Goal: Task Accomplishment & Management: Manage account settings

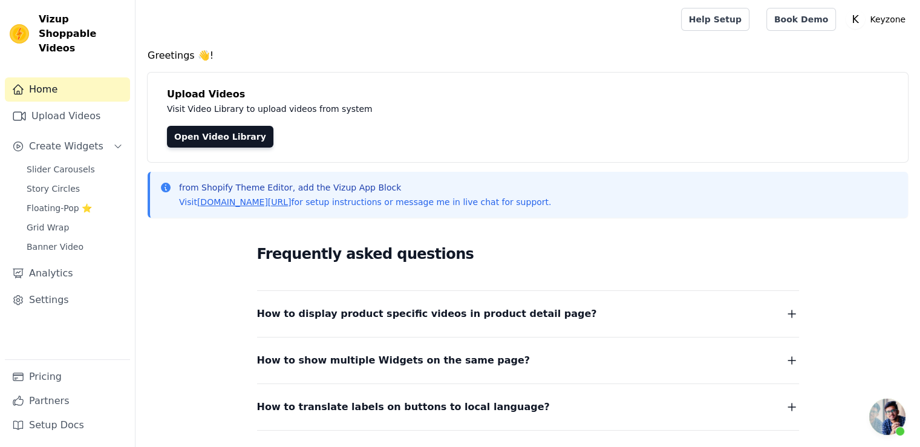
scroll to position [416, 0]
click at [44, 288] on link "Settings" at bounding box center [67, 300] width 125 height 24
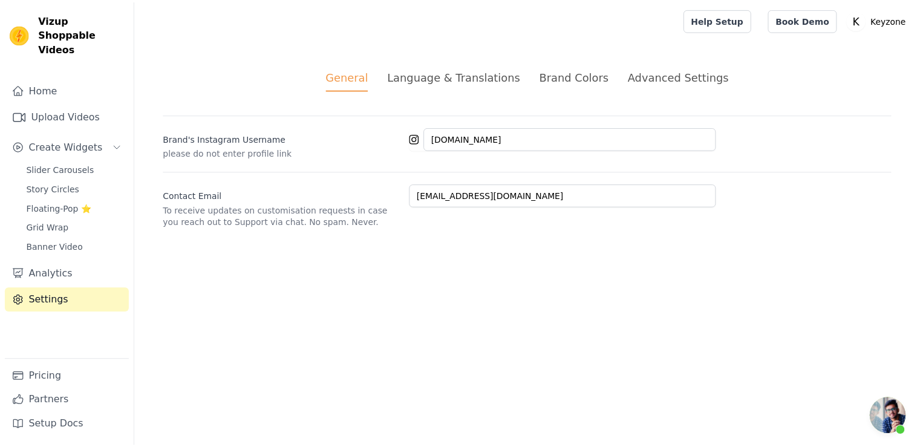
scroll to position [416, 0]
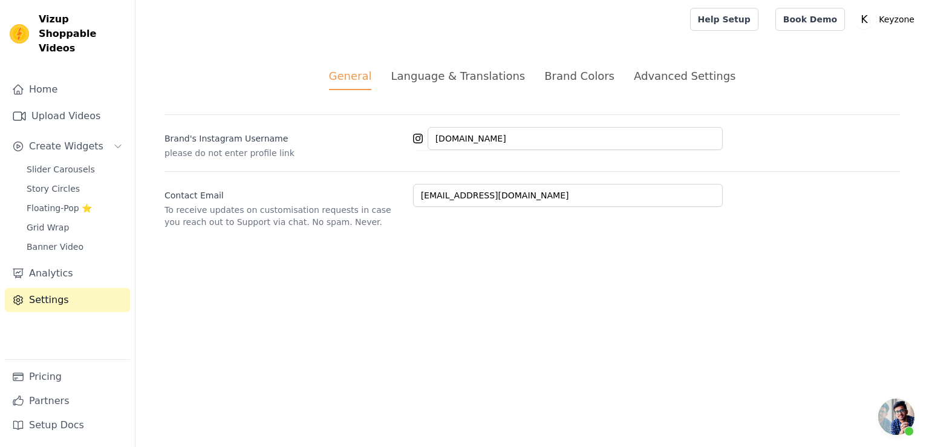
click at [663, 76] on div "Advanced Settings" at bounding box center [685, 76] width 102 height 16
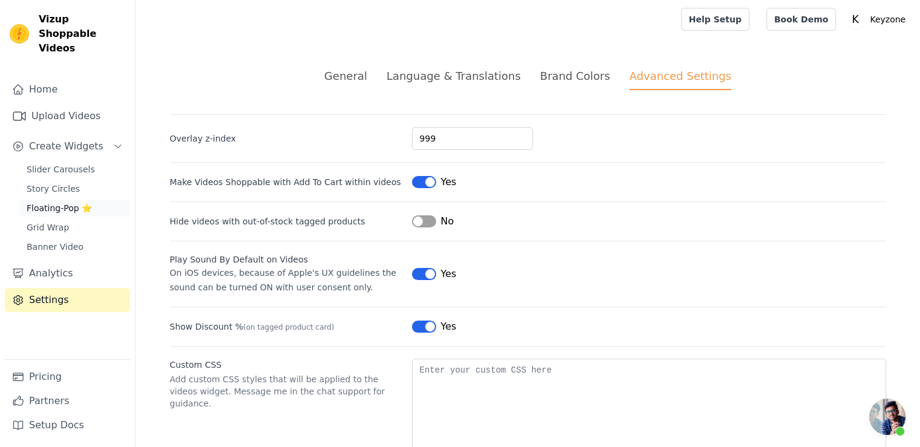
click at [73, 202] on span "Floating-Pop ⭐" at bounding box center [59, 208] width 65 height 12
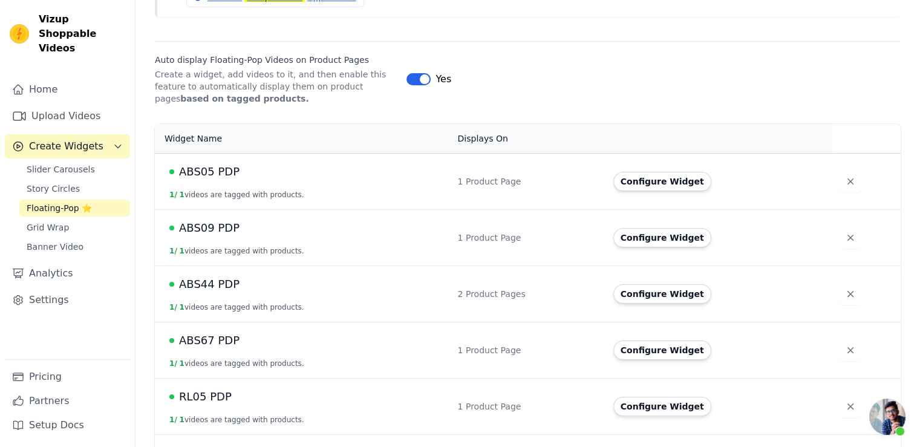
scroll to position [181, 0]
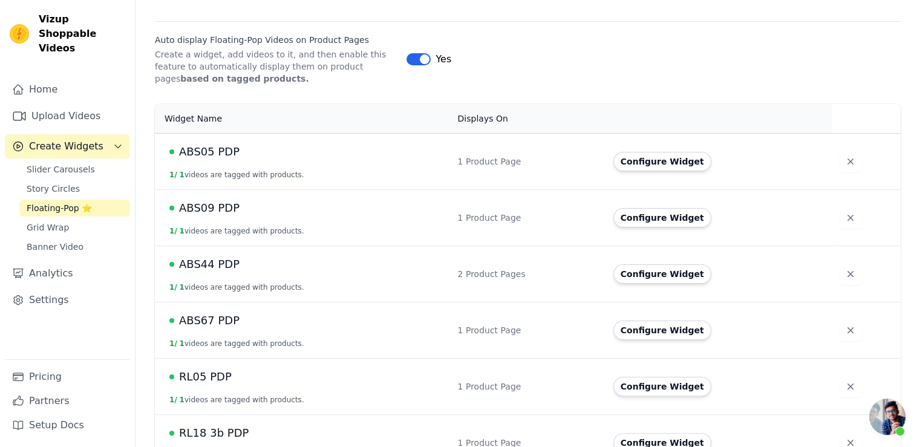
click at [208, 151] on span "ABS05 PDP" at bounding box center [209, 151] width 60 height 17
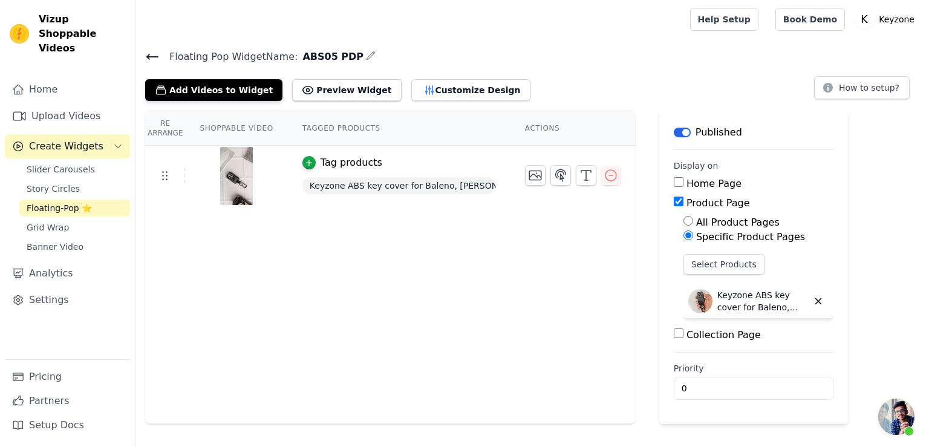
click at [678, 132] on button "Label" at bounding box center [682, 133] width 17 height 10
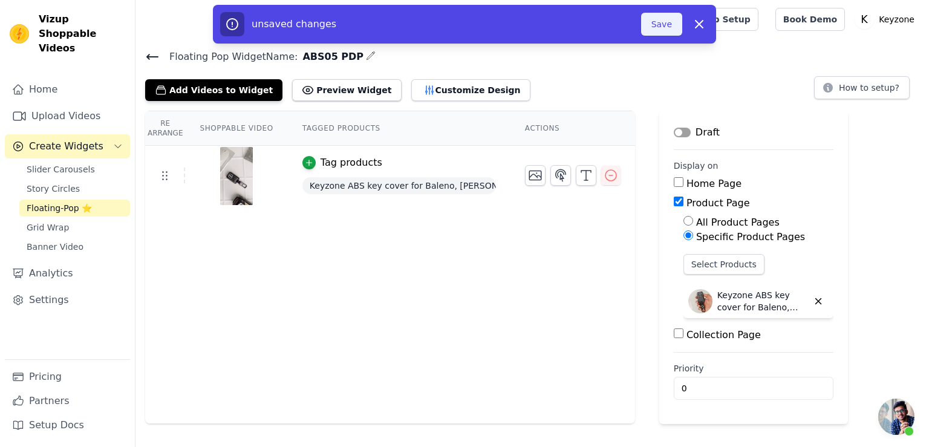
click at [664, 27] on button "Save" at bounding box center [661, 24] width 41 height 23
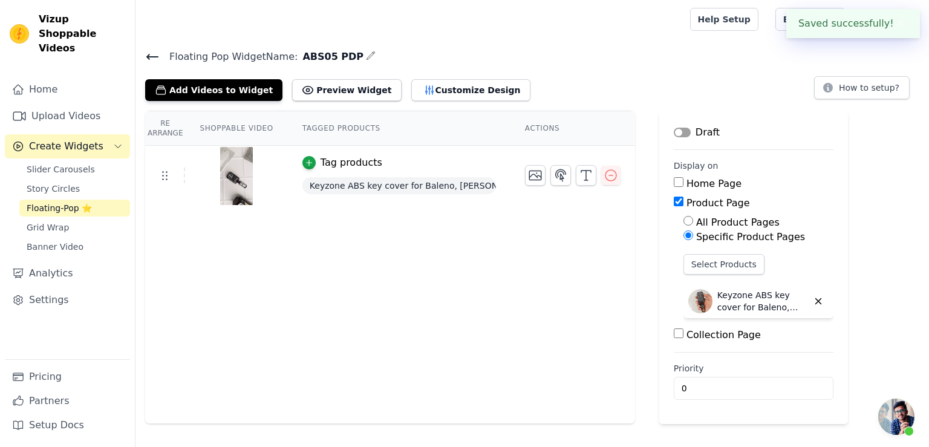
click at [152, 56] on icon at bounding box center [152, 56] width 11 height 5
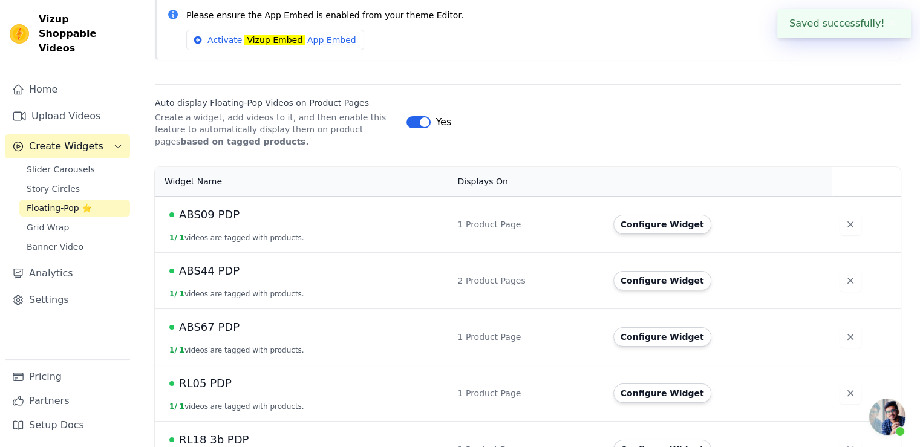
scroll to position [121, 0]
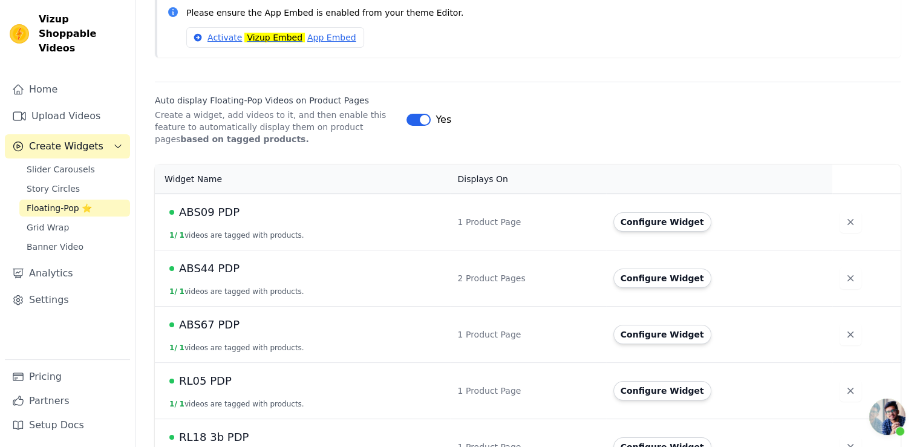
click at [227, 210] on span "ABS09 PDP" at bounding box center [209, 212] width 60 height 17
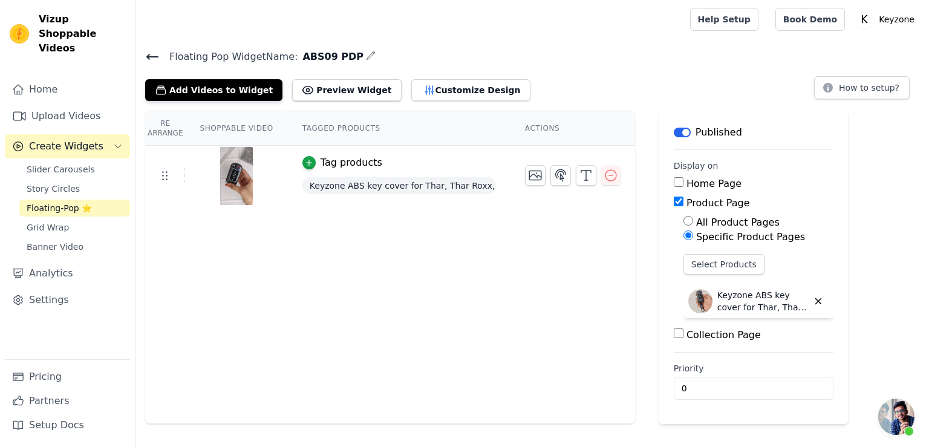
click at [675, 129] on button "Label" at bounding box center [682, 133] width 17 height 10
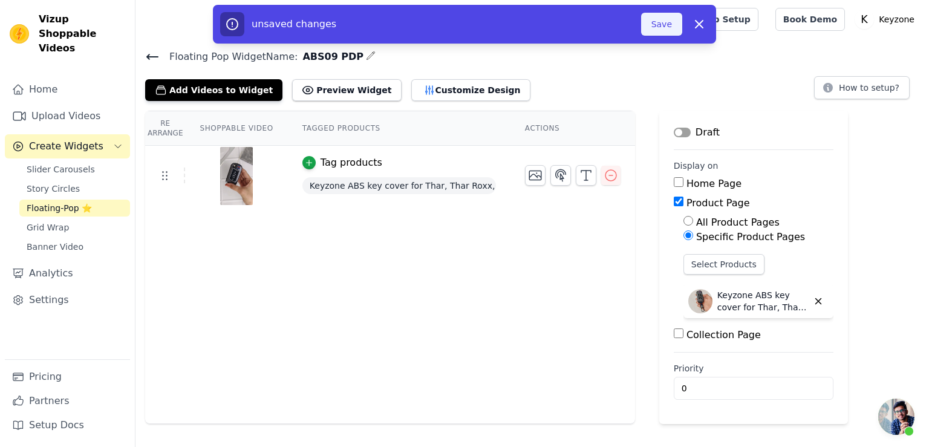
click at [660, 35] on button "Save" at bounding box center [661, 24] width 41 height 23
click at [663, 28] on button "Save" at bounding box center [661, 24] width 41 height 23
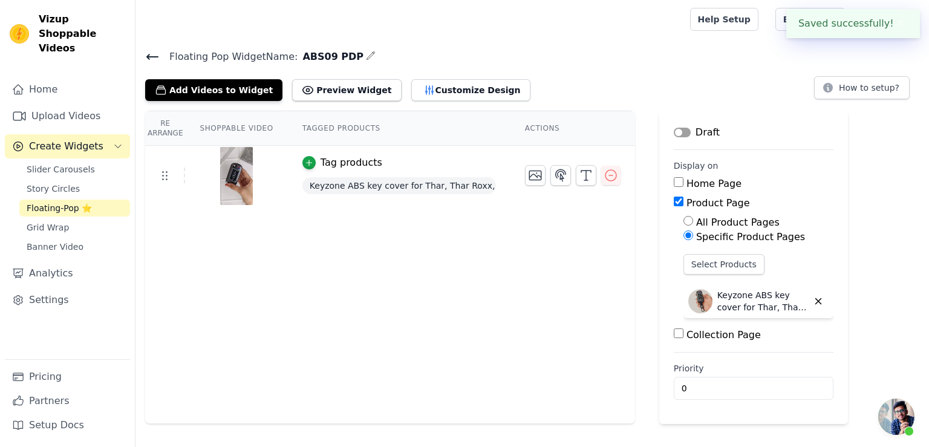
click at [152, 53] on icon at bounding box center [152, 57] width 15 height 15
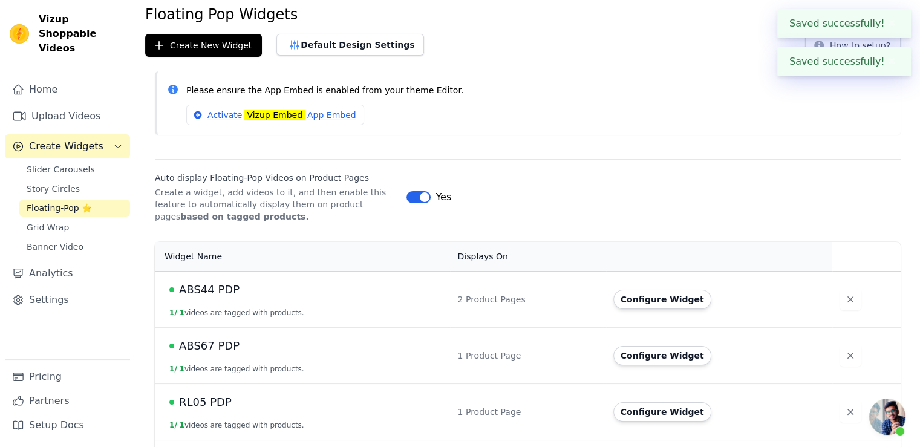
scroll to position [121, 0]
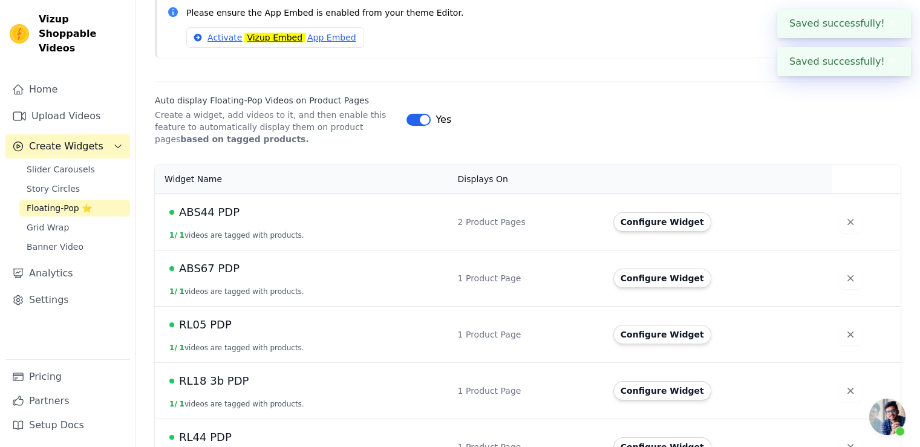
click at [214, 216] on span "ABS44 PDP" at bounding box center [209, 212] width 60 height 17
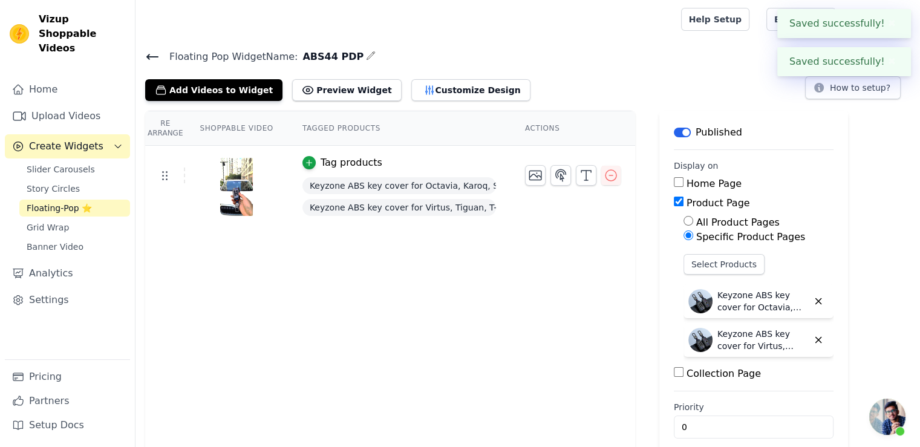
click at [677, 131] on button "Label" at bounding box center [682, 133] width 17 height 10
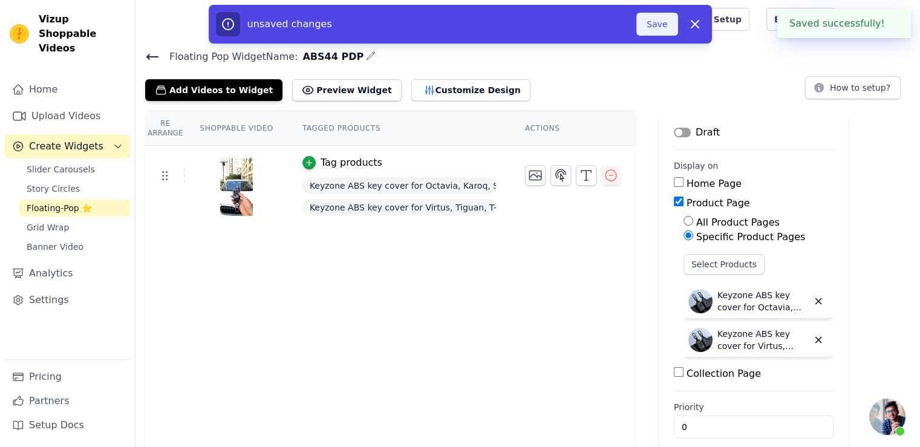
click at [663, 22] on button "Save" at bounding box center [656, 24] width 41 height 23
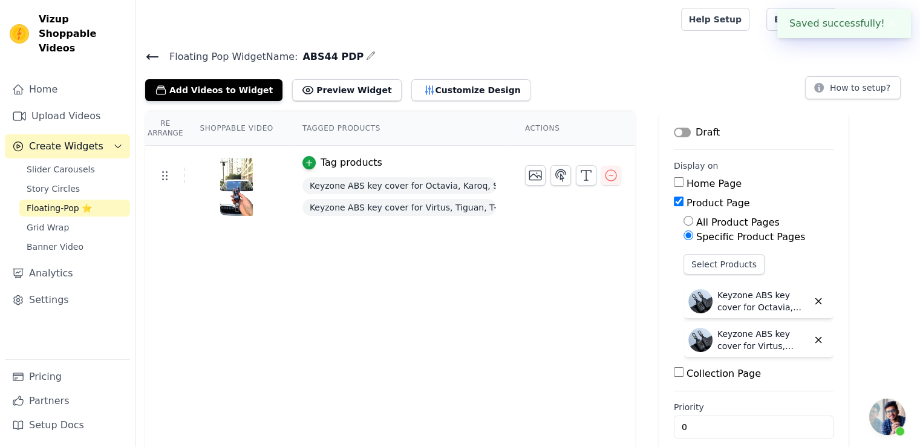
click at [148, 59] on icon at bounding box center [152, 57] width 15 height 15
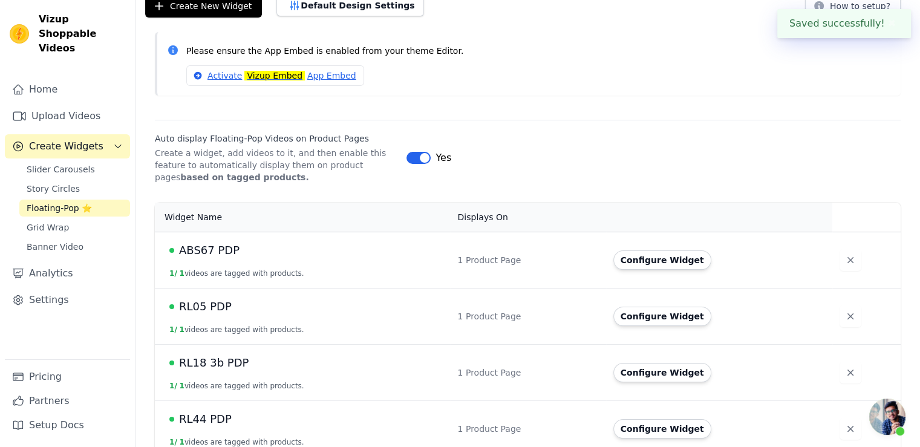
scroll to position [242, 0]
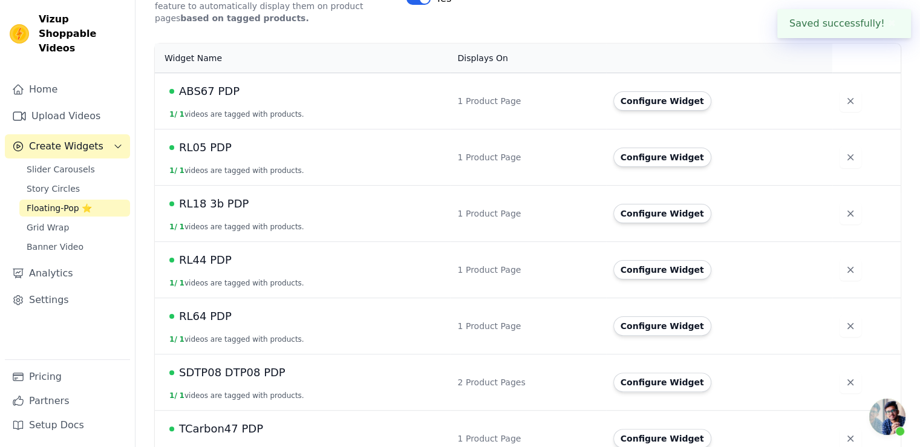
click at [221, 147] on span "RL05 PDP" at bounding box center [205, 147] width 53 height 17
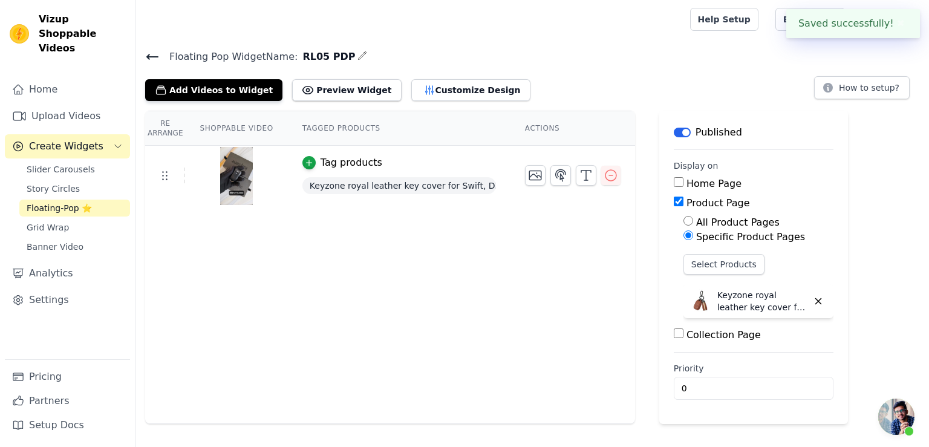
click at [675, 134] on button "Label" at bounding box center [682, 133] width 17 height 10
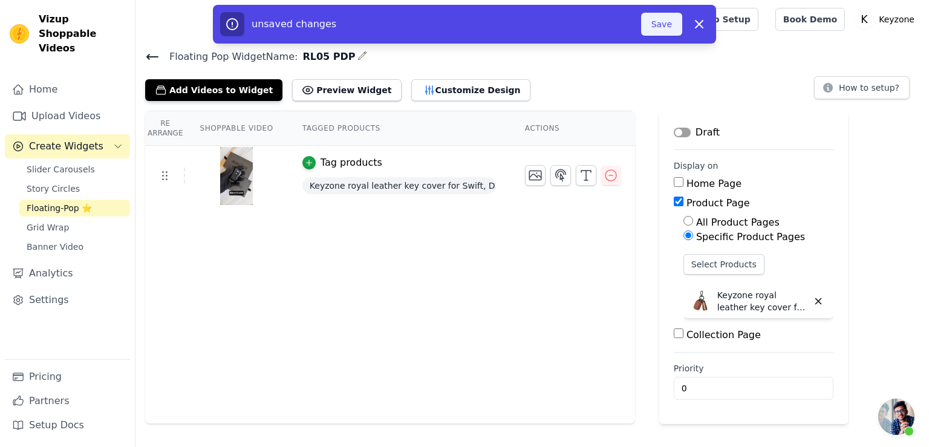
click at [666, 19] on button "Save" at bounding box center [661, 24] width 41 height 23
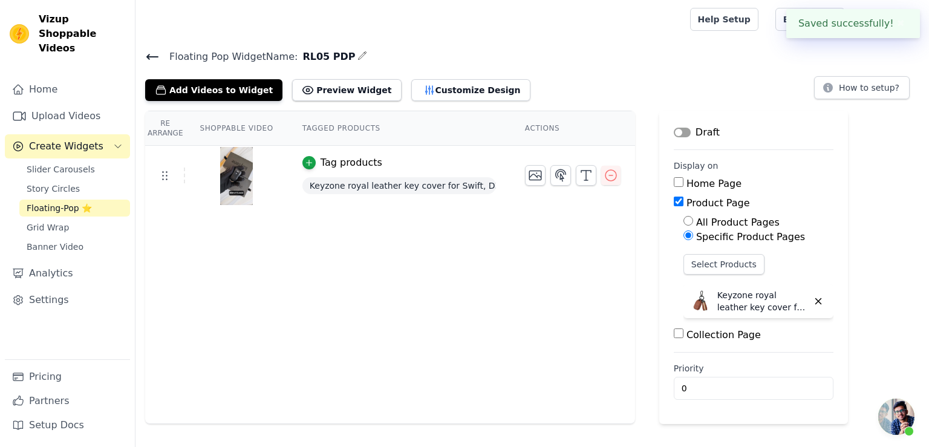
click at [153, 61] on icon at bounding box center [152, 57] width 15 height 15
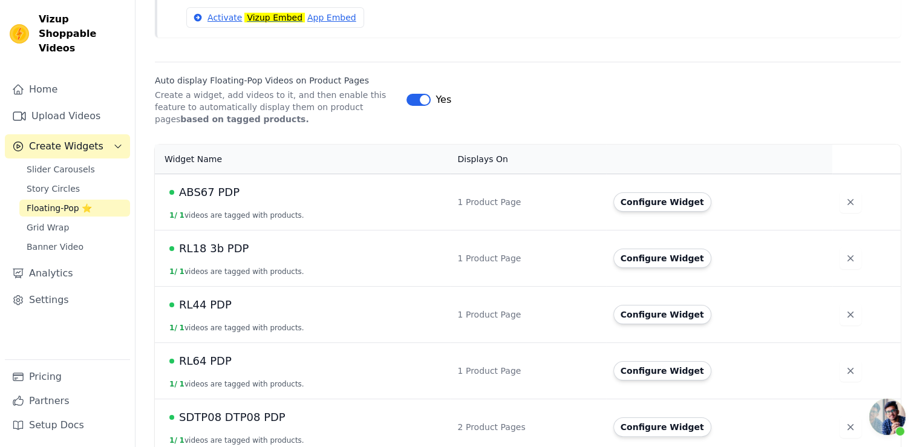
scroll to position [181, 0]
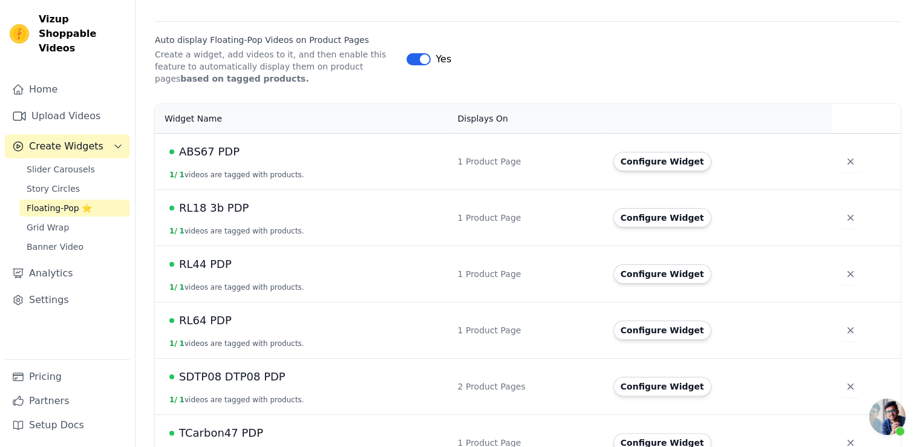
click at [207, 146] on span "ABS67 PDP" at bounding box center [209, 151] width 60 height 17
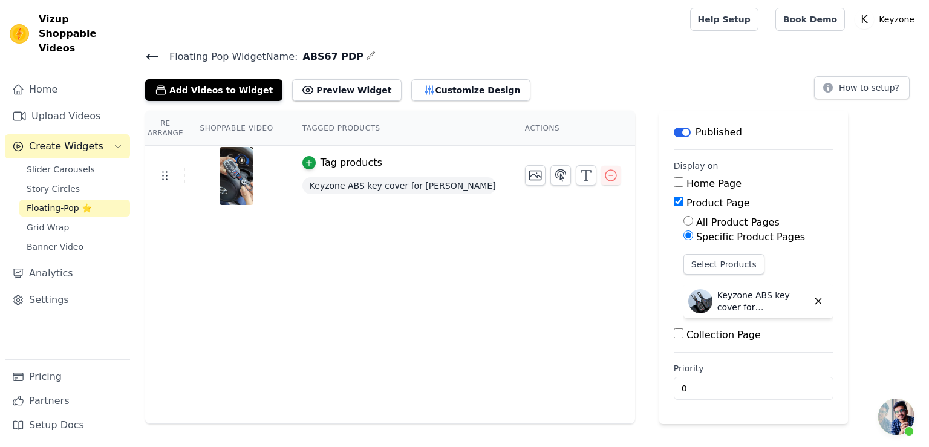
click at [674, 137] on div "Published" at bounding box center [708, 132] width 68 height 15
click at [674, 131] on button "Label" at bounding box center [682, 133] width 17 height 10
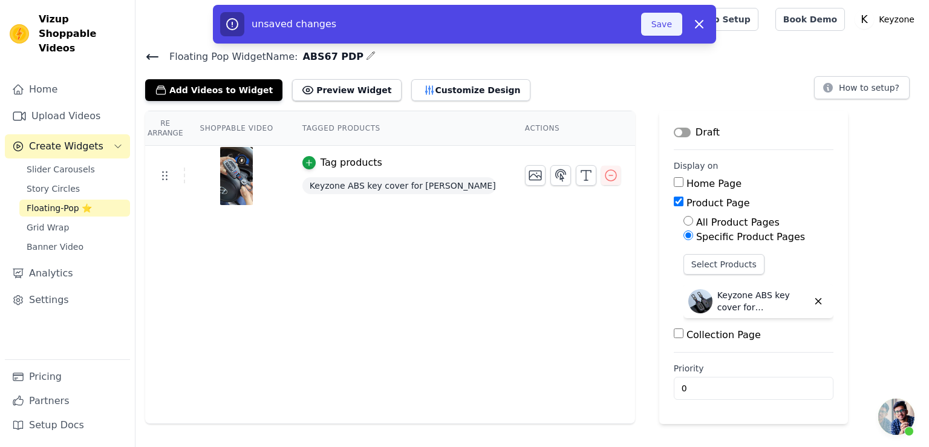
click at [663, 22] on button "Save" at bounding box center [661, 24] width 41 height 23
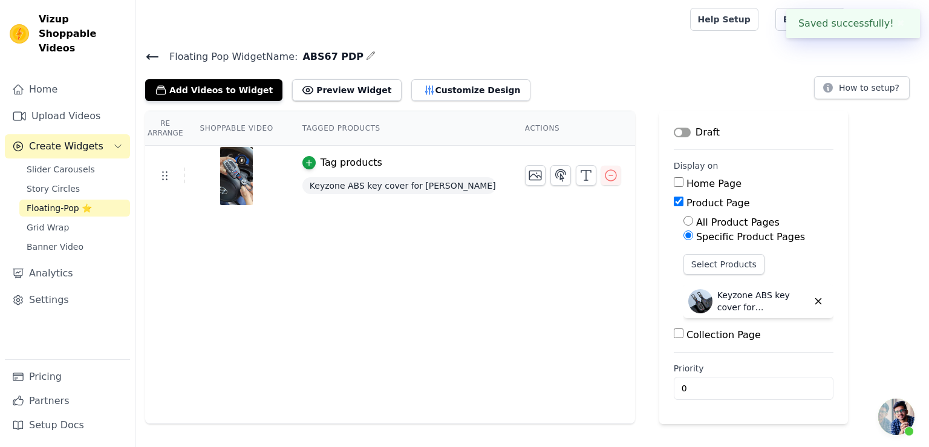
click at [152, 56] on icon at bounding box center [152, 56] width 11 height 5
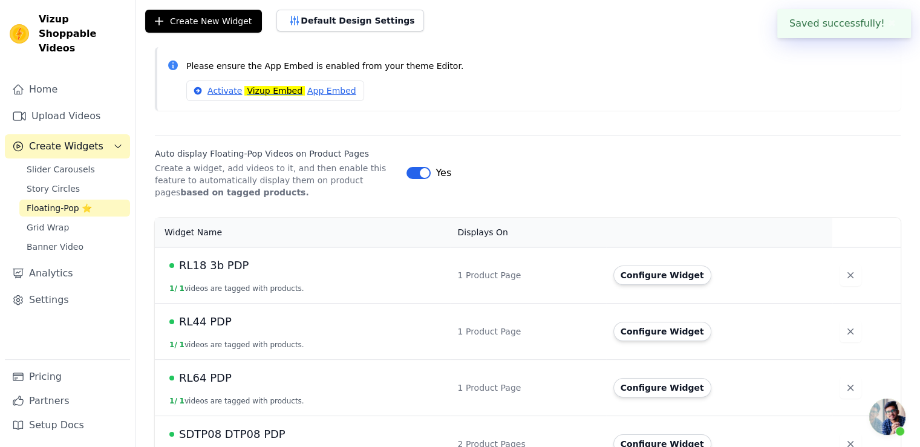
scroll to position [121, 0]
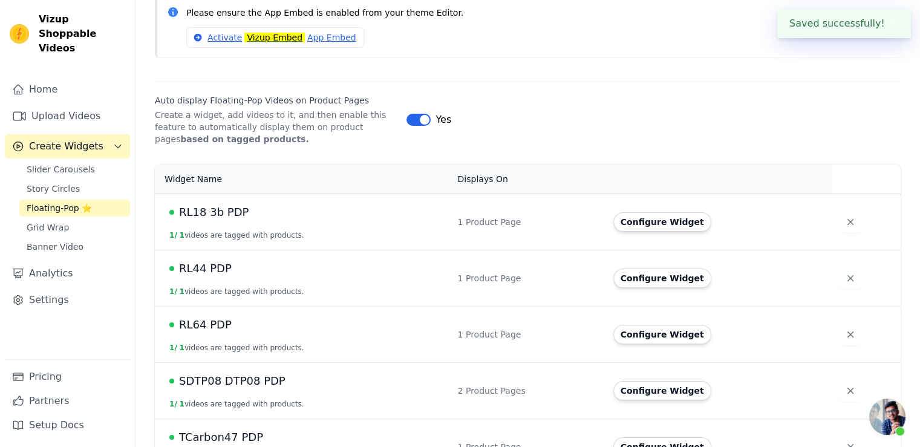
click at [208, 212] on span "RL18 3b PDP" at bounding box center [214, 212] width 70 height 17
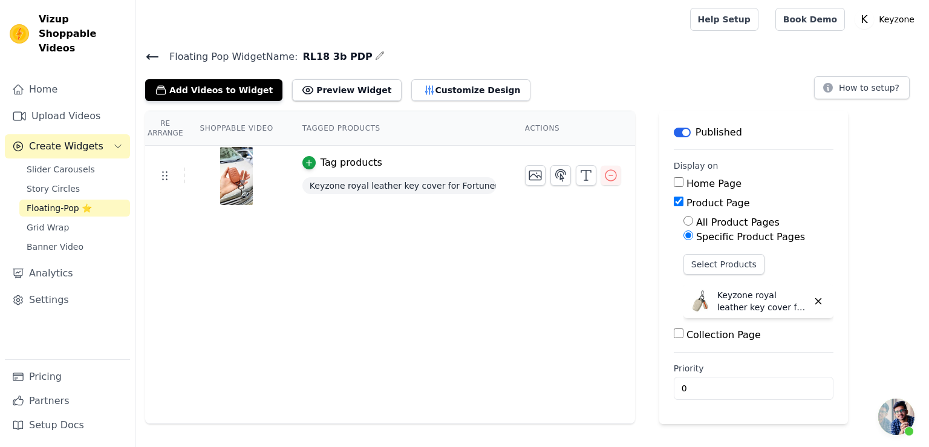
click at [678, 133] on button "Label" at bounding box center [682, 133] width 17 height 10
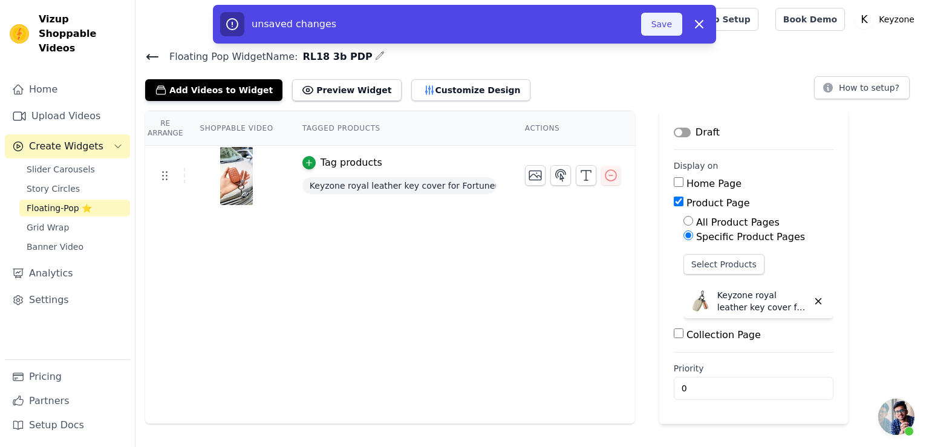
click at [667, 25] on button "Save" at bounding box center [661, 24] width 41 height 23
click at [663, 27] on button "Save" at bounding box center [661, 24] width 41 height 23
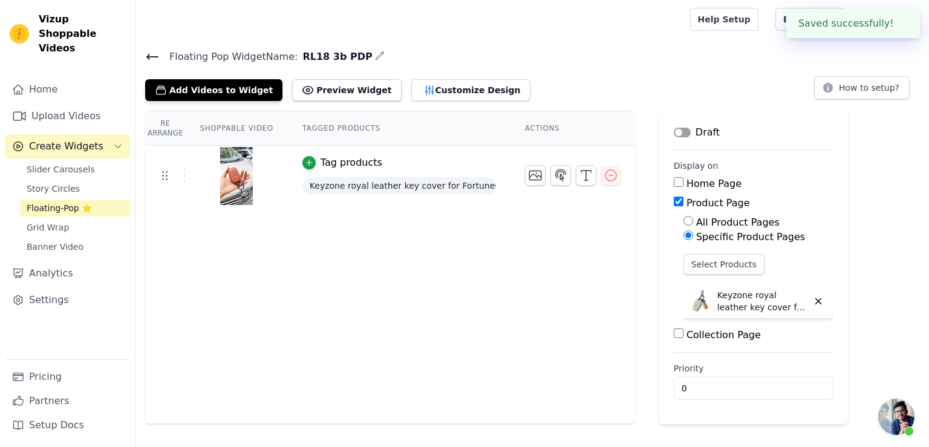
click at [145, 59] on icon at bounding box center [152, 57] width 15 height 15
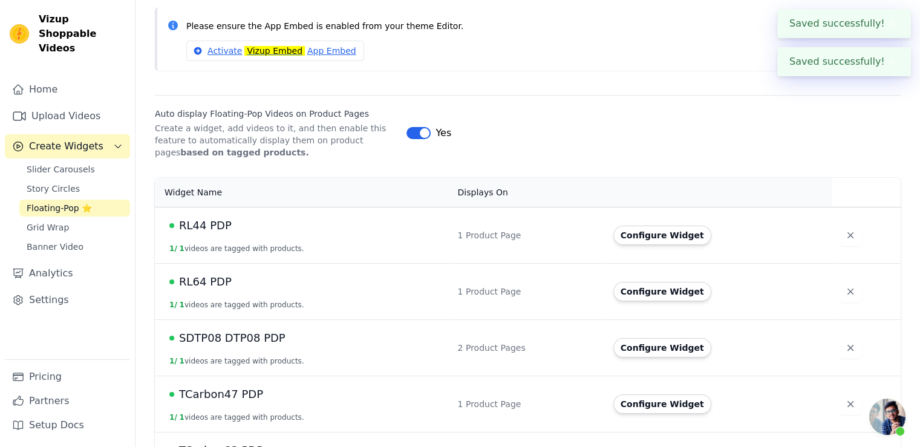
scroll to position [181, 0]
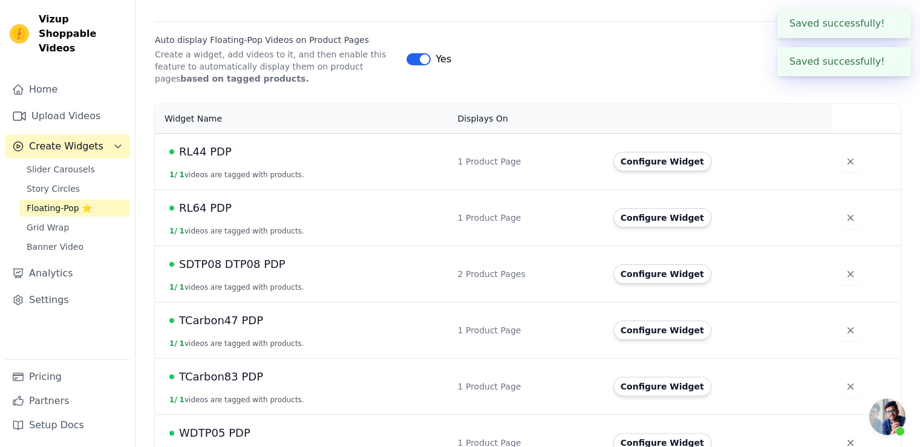
click at [201, 158] on span "RL44 PDP" at bounding box center [205, 151] width 53 height 17
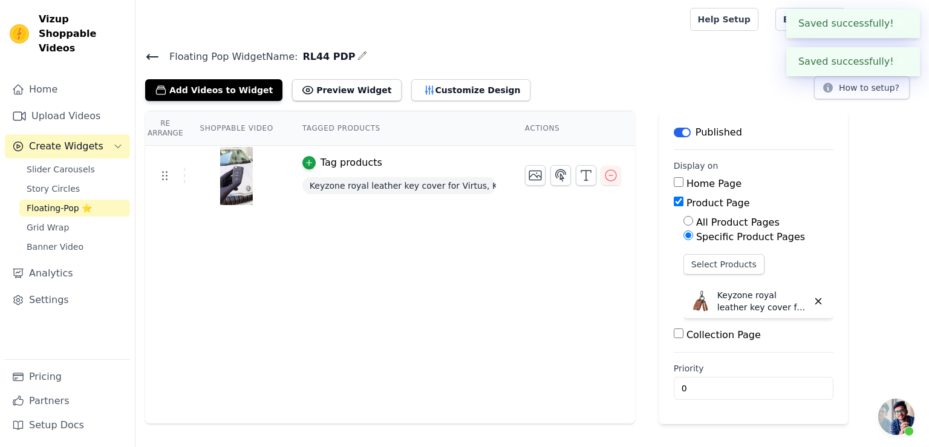
click at [674, 129] on button "Label" at bounding box center [682, 133] width 17 height 10
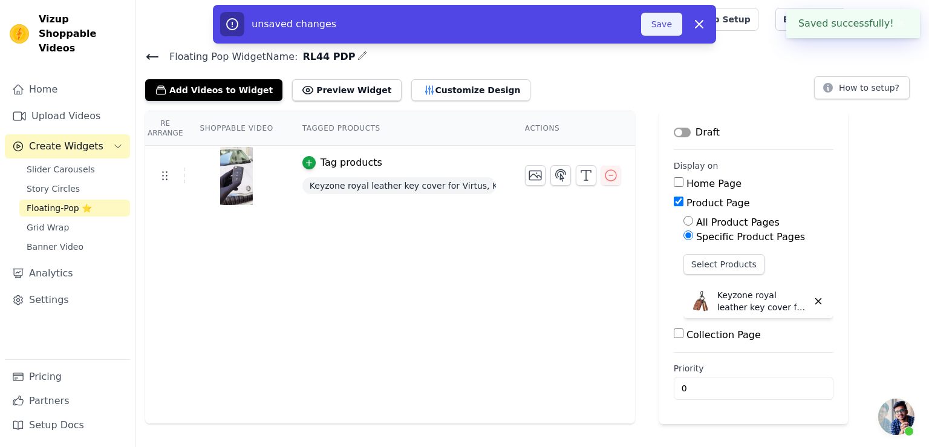
click at [663, 23] on button "Save" at bounding box center [661, 24] width 41 height 23
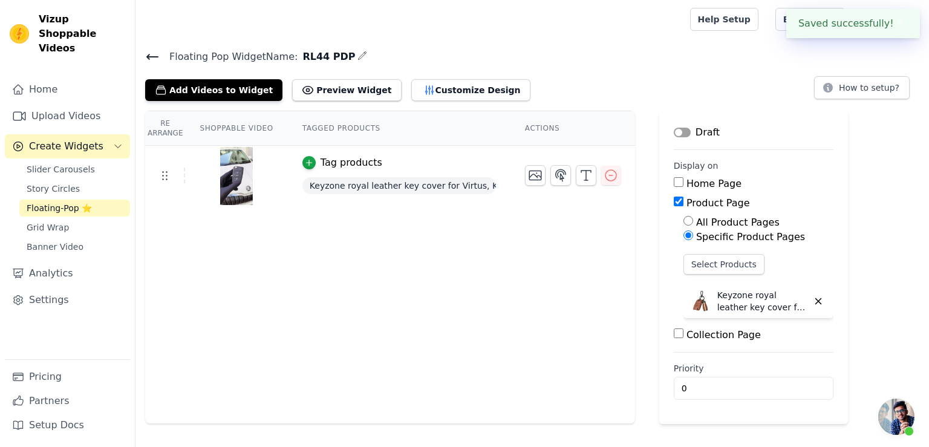
click at [152, 54] on icon at bounding box center [152, 57] width 15 height 15
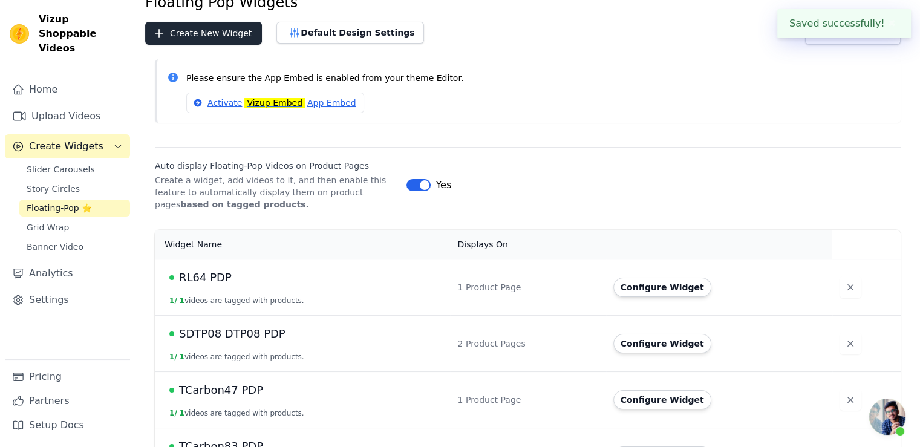
scroll to position [121, 0]
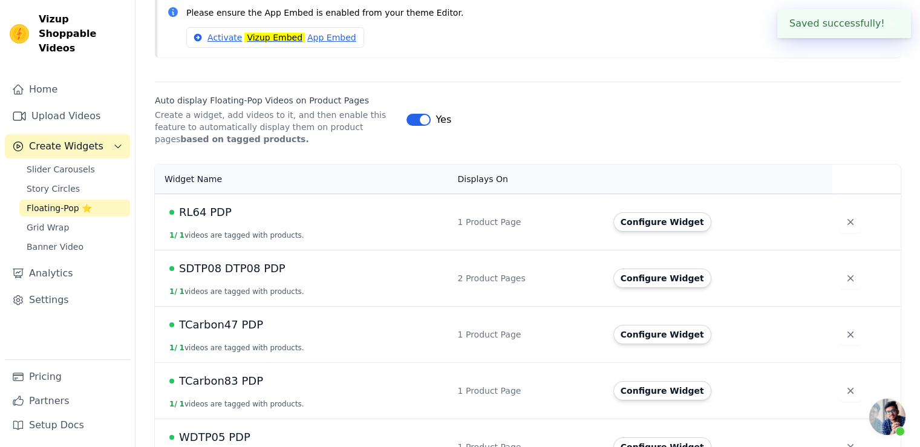
click at [222, 212] on span "RL64 PDP" at bounding box center [205, 212] width 53 height 17
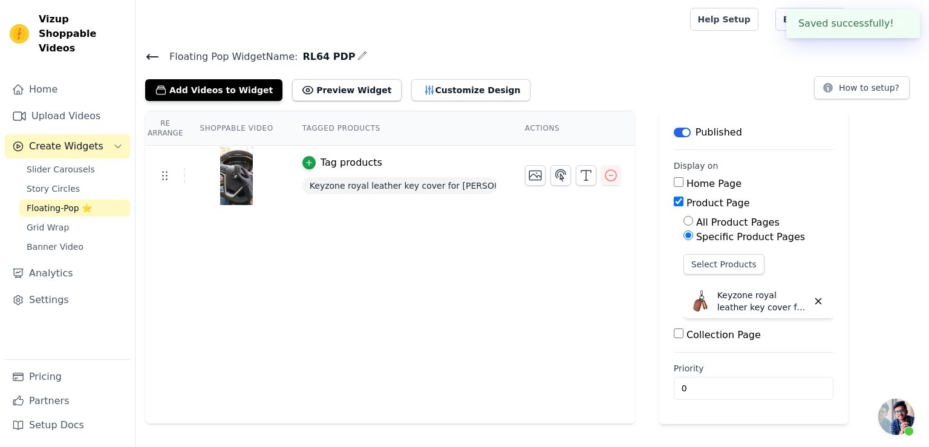
click at [678, 133] on button "Label" at bounding box center [682, 133] width 17 height 10
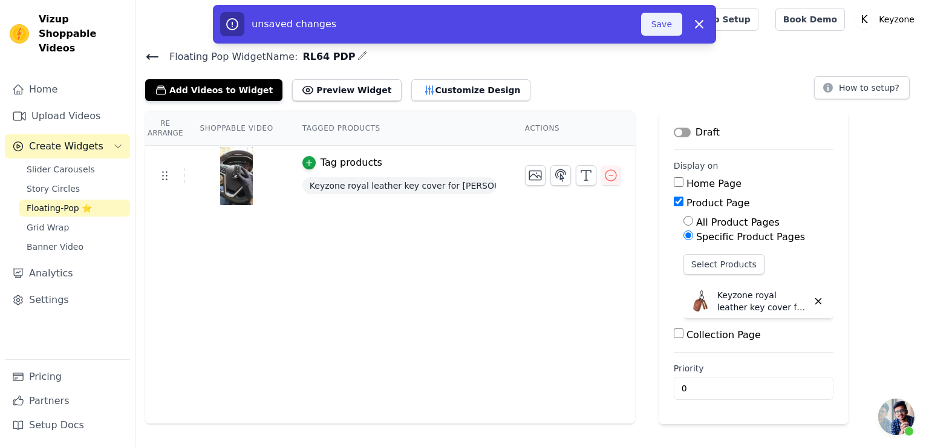
click at [660, 22] on button "Save" at bounding box center [661, 24] width 41 height 23
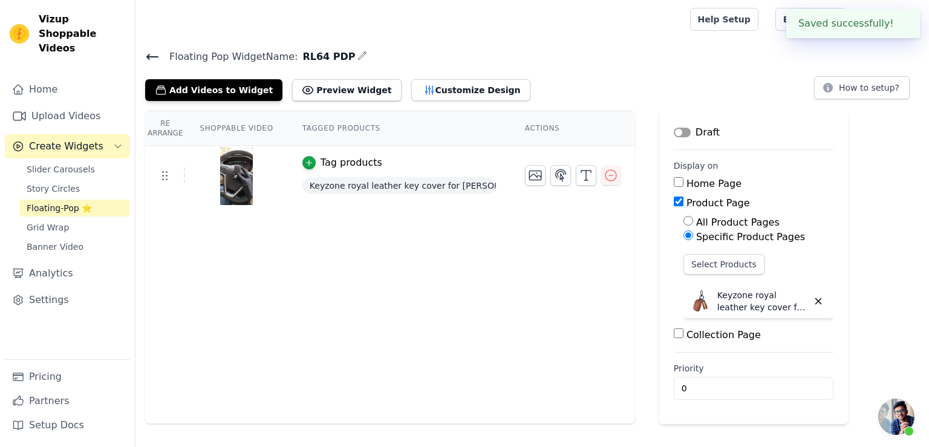
click at [150, 57] on icon at bounding box center [152, 57] width 15 height 15
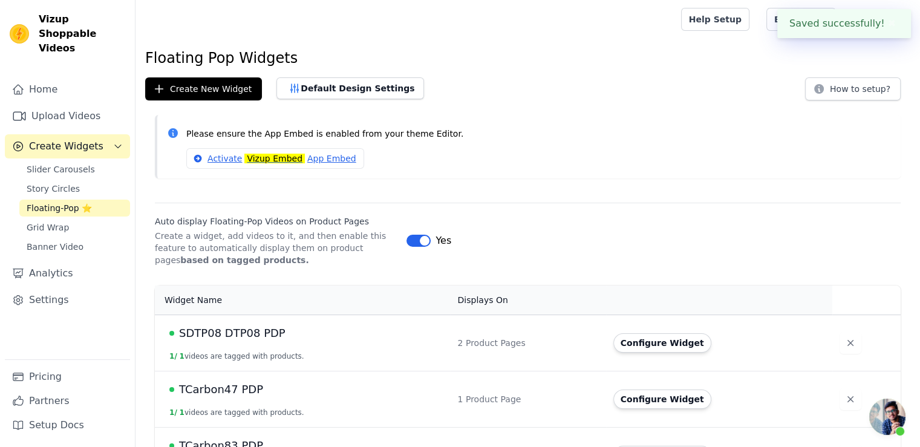
scroll to position [121, 0]
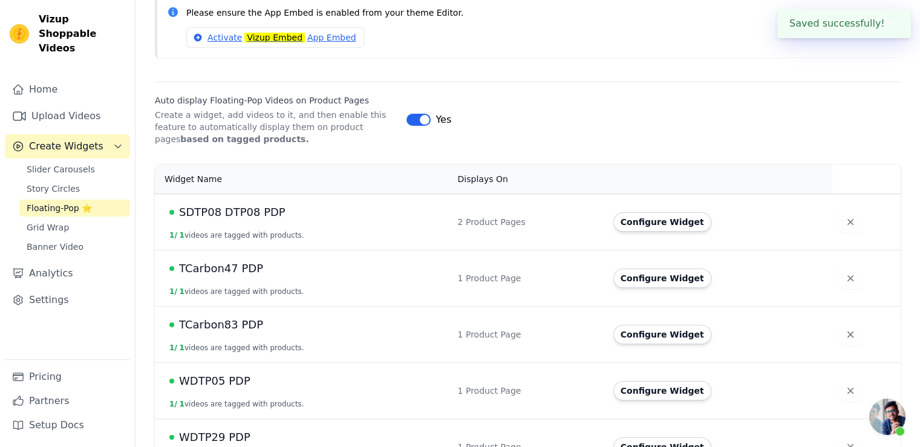
click at [219, 230] on button "1 / 1 videos are tagged with products." at bounding box center [236, 235] width 135 height 10
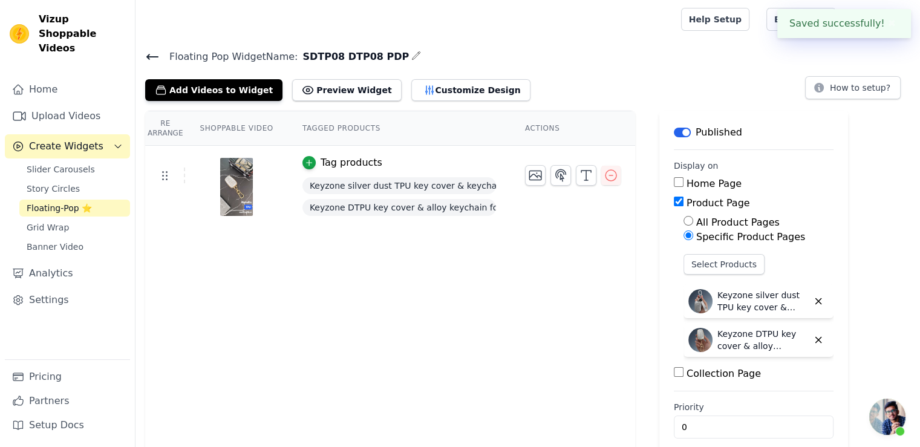
click at [674, 131] on button "Label" at bounding box center [682, 133] width 17 height 10
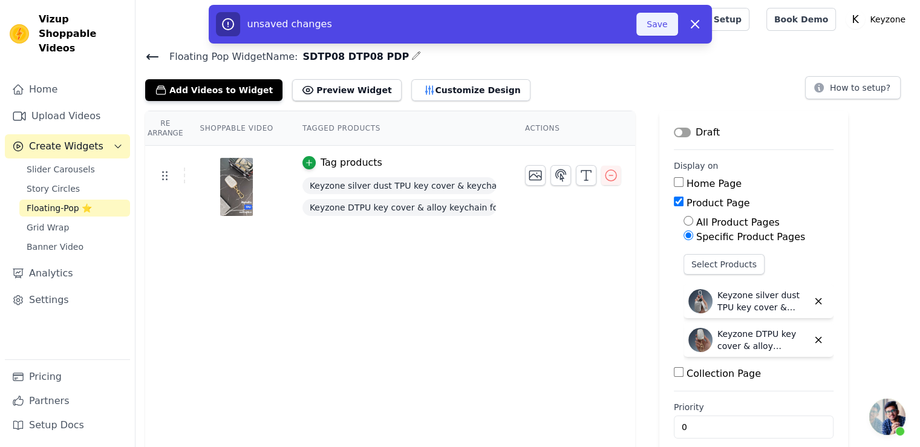
click at [663, 16] on button "Save" at bounding box center [656, 24] width 41 height 23
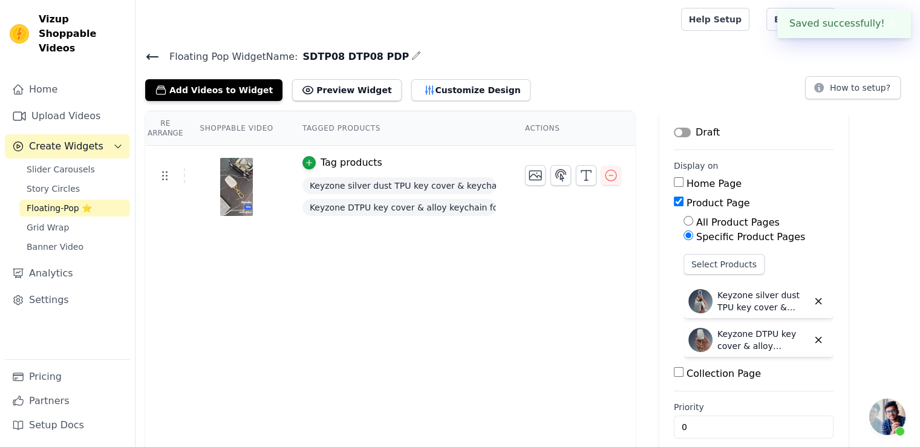
click at [152, 54] on icon at bounding box center [152, 57] width 15 height 15
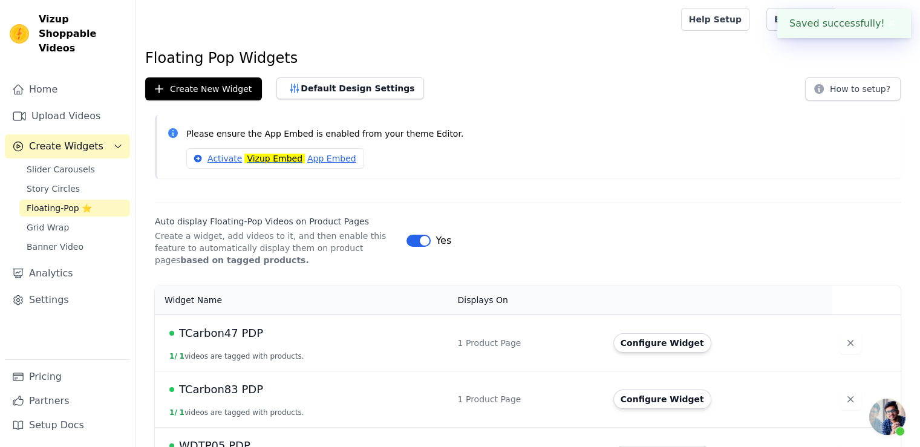
scroll to position [121, 0]
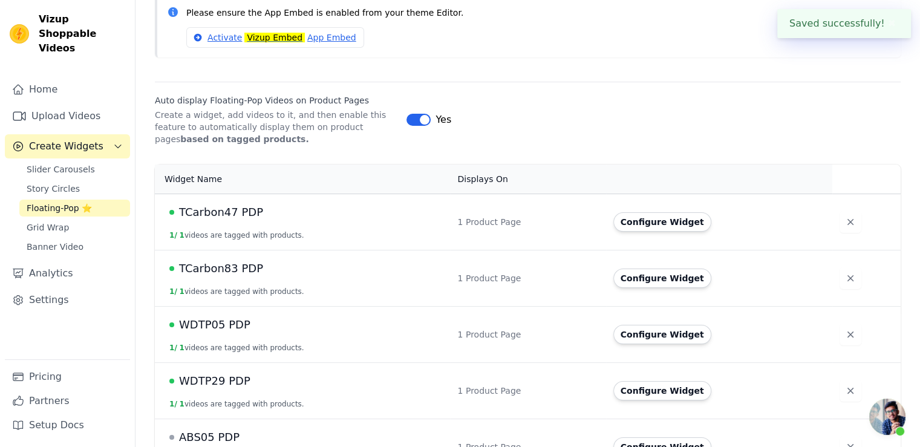
click at [247, 211] on span "TCarbon47 PDP" at bounding box center [221, 212] width 84 height 17
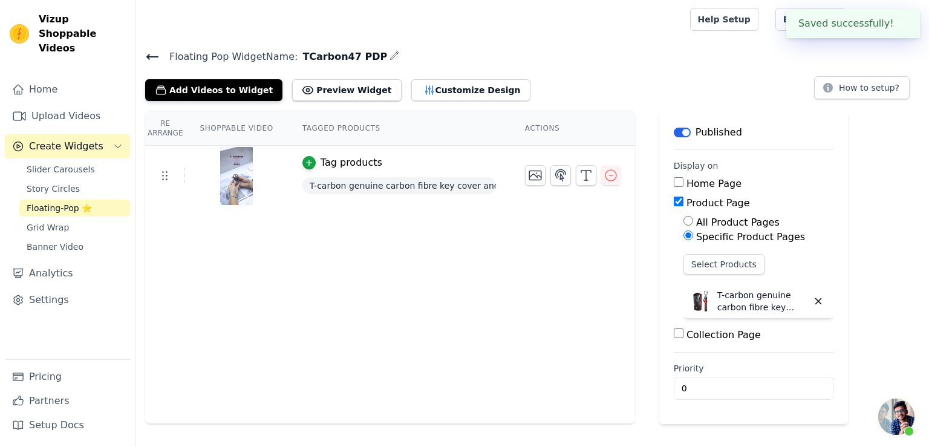
click at [680, 132] on button "Label" at bounding box center [682, 133] width 17 height 10
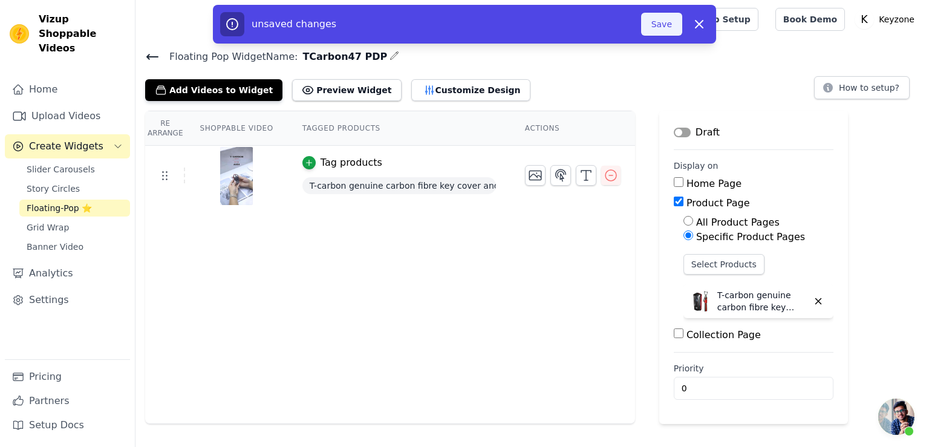
click at [655, 30] on button "Save" at bounding box center [661, 24] width 41 height 23
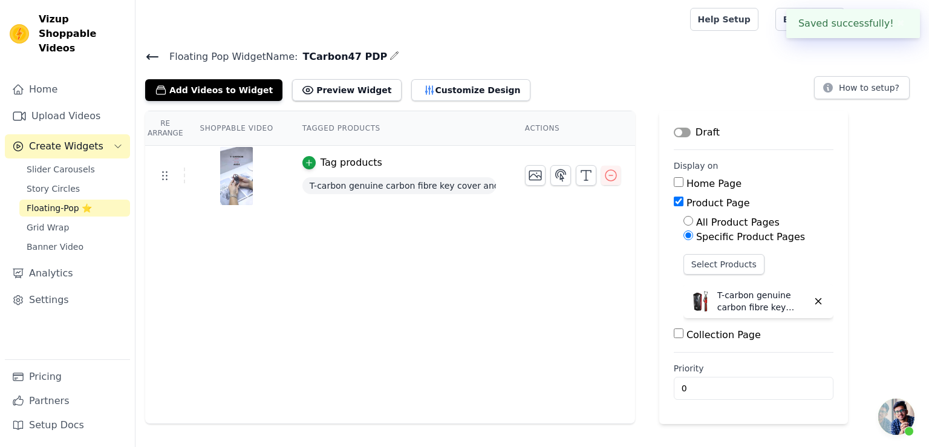
click at [151, 53] on icon at bounding box center [152, 57] width 15 height 15
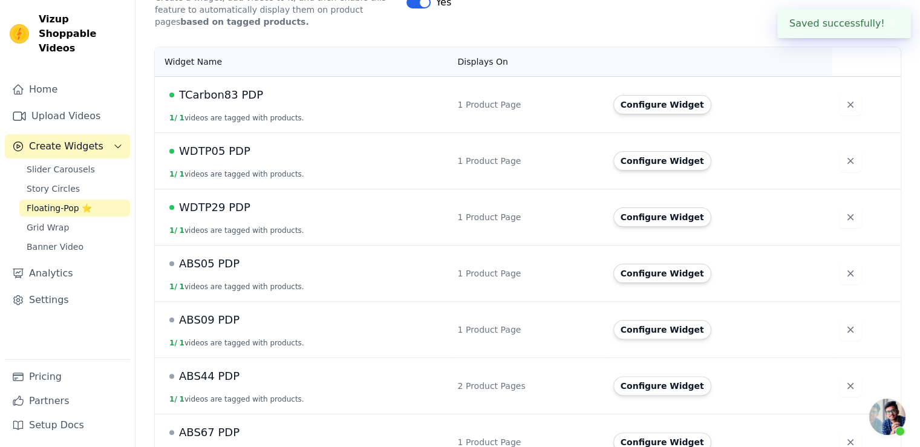
scroll to position [242, 0]
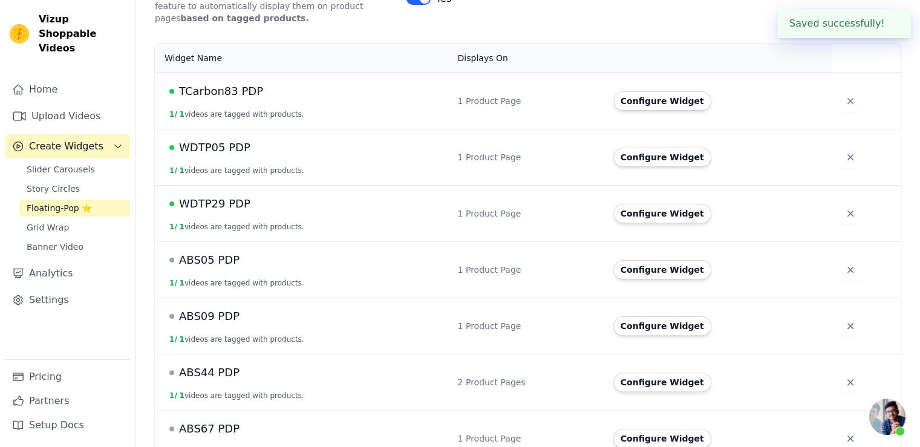
click at [206, 158] on td "WDTP05 PDP 1 / 1 videos are tagged with products." at bounding box center [302, 157] width 295 height 56
click at [216, 151] on span "WDTP05 PDP" at bounding box center [214, 147] width 71 height 17
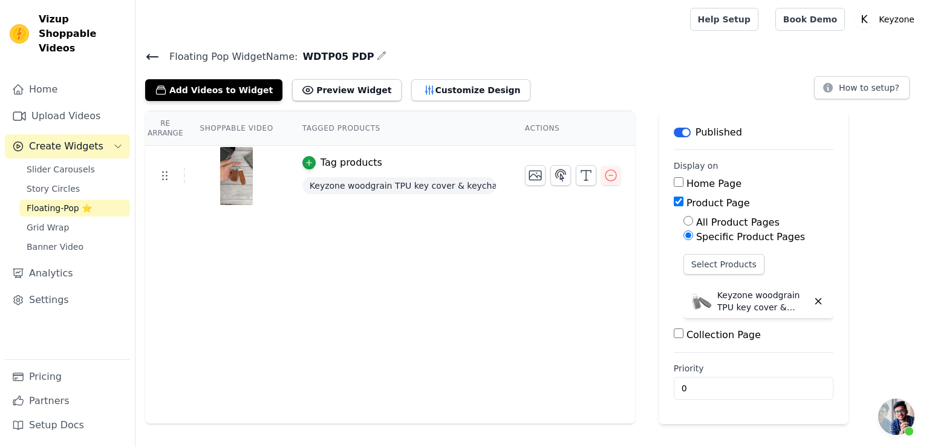
click at [674, 131] on button "Label" at bounding box center [682, 133] width 17 height 10
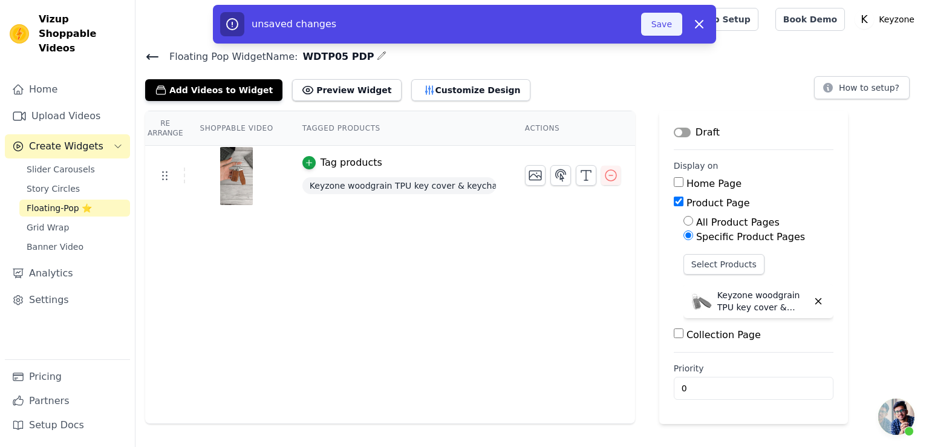
click at [671, 21] on button "Save" at bounding box center [661, 24] width 41 height 23
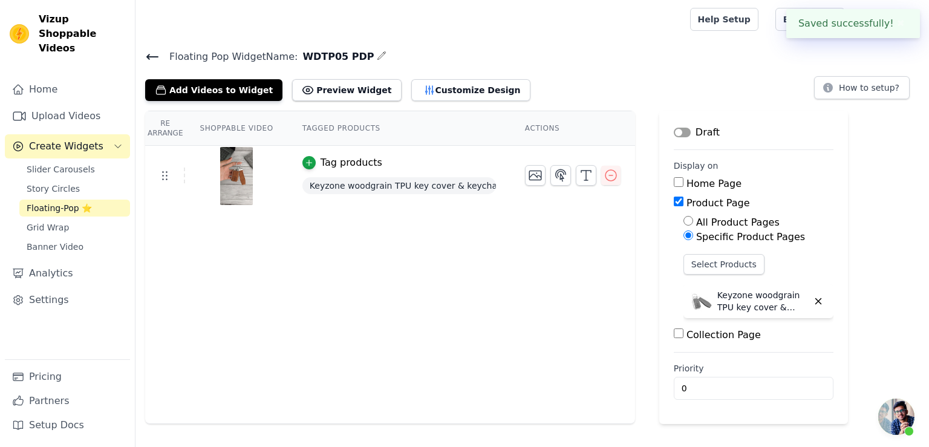
click at [156, 57] on icon at bounding box center [152, 57] width 15 height 15
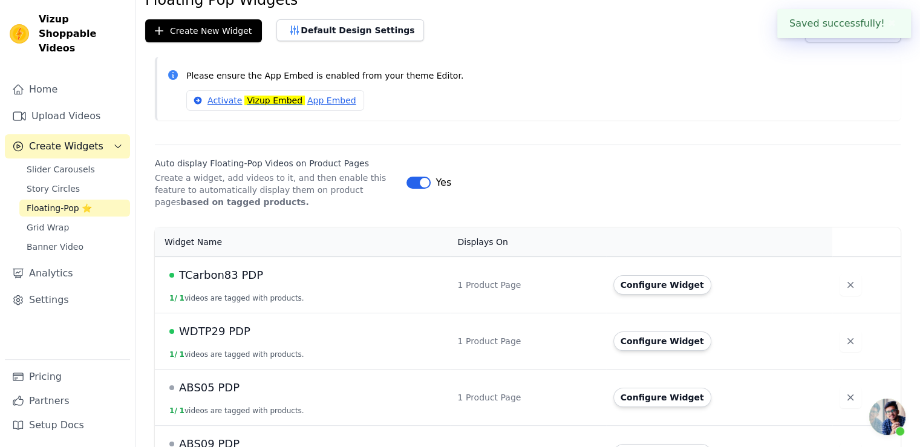
scroll to position [121, 0]
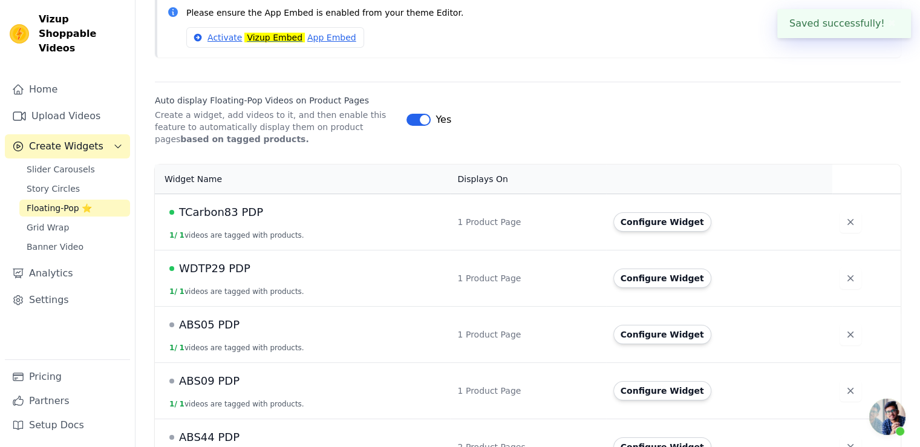
click at [268, 206] on div "TCarbon83 PDP" at bounding box center [305, 212] width 273 height 17
click at [232, 218] on span "TCarbon83 PDP" at bounding box center [221, 212] width 84 height 17
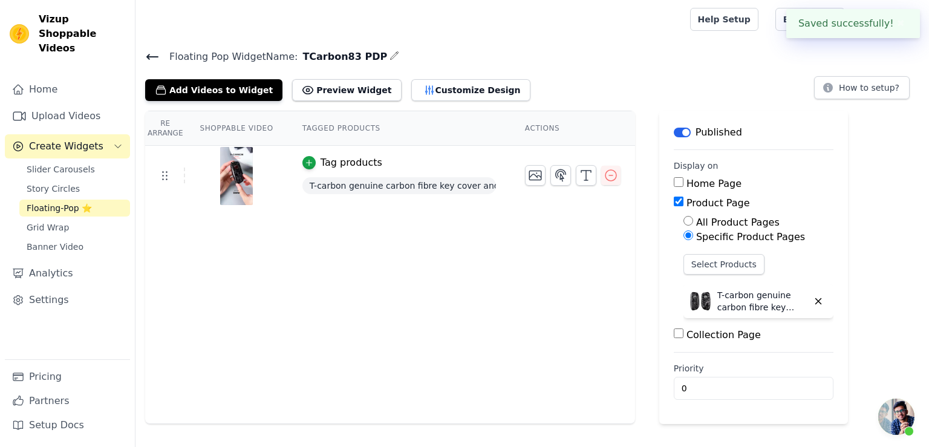
click at [678, 134] on button "Label" at bounding box center [682, 133] width 17 height 10
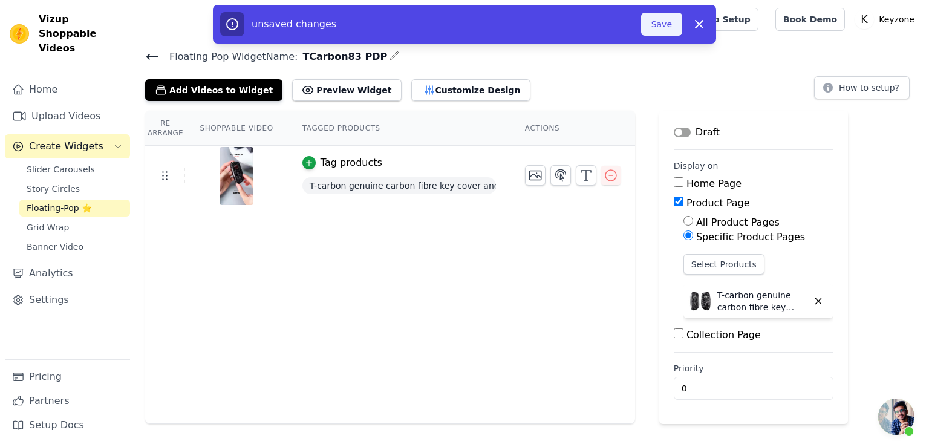
click at [658, 25] on button "Save" at bounding box center [661, 24] width 41 height 23
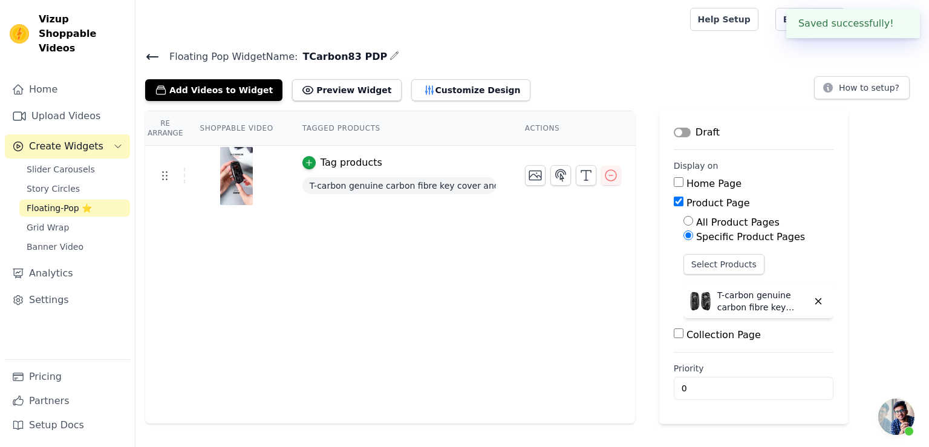
click at [152, 54] on icon at bounding box center [152, 57] width 15 height 15
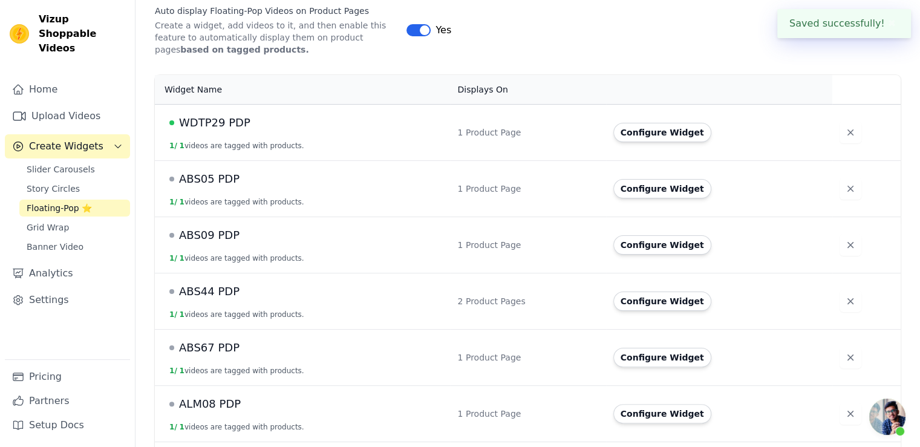
scroll to position [242, 0]
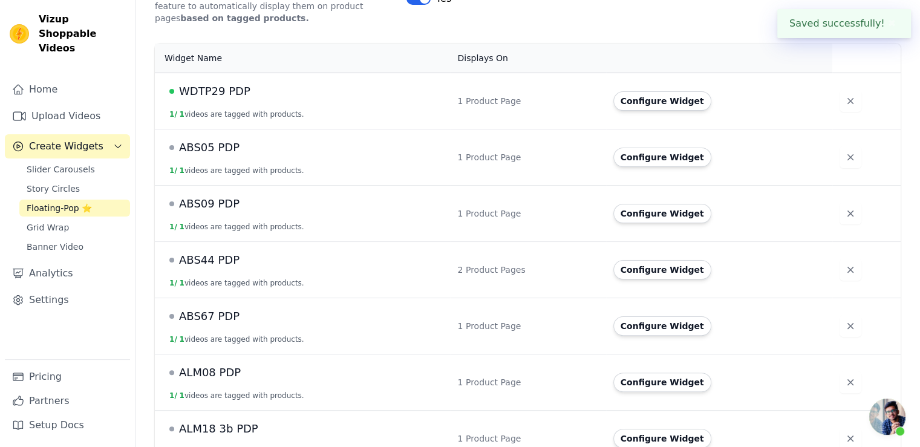
click at [201, 85] on span "WDTP29 PDP" at bounding box center [214, 91] width 71 height 17
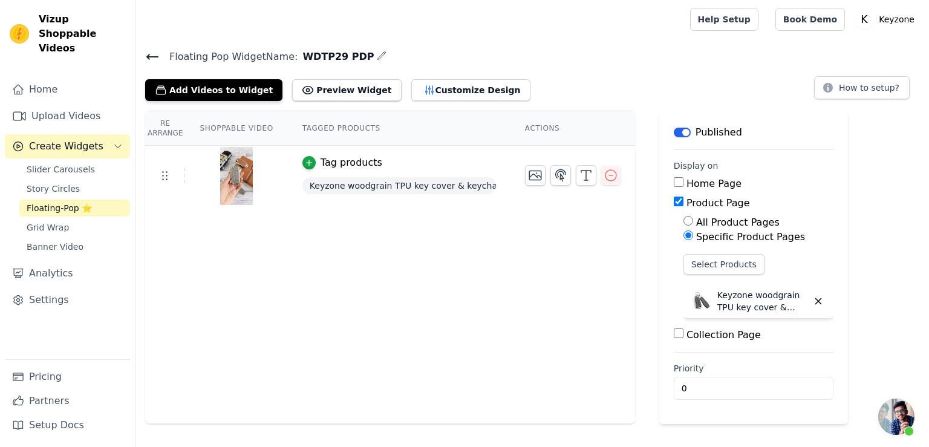
click at [674, 135] on button "Label" at bounding box center [682, 133] width 17 height 10
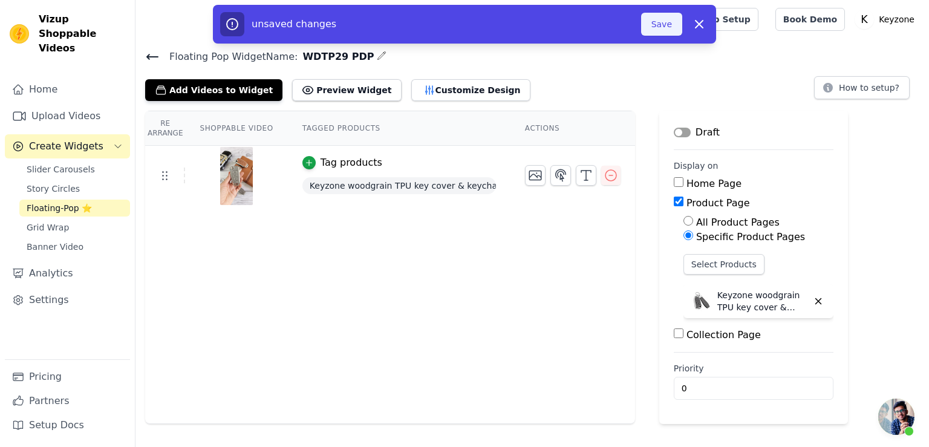
click at [659, 20] on button "Save" at bounding box center [661, 24] width 41 height 23
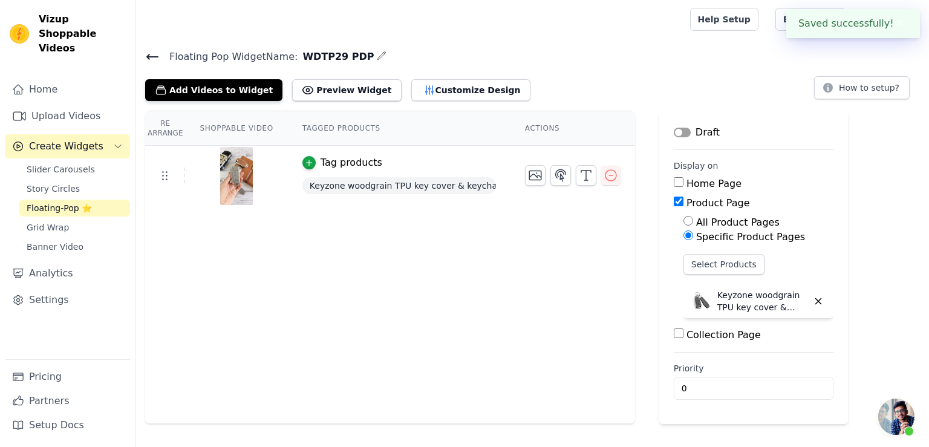
click at [150, 58] on icon at bounding box center [152, 57] width 15 height 15
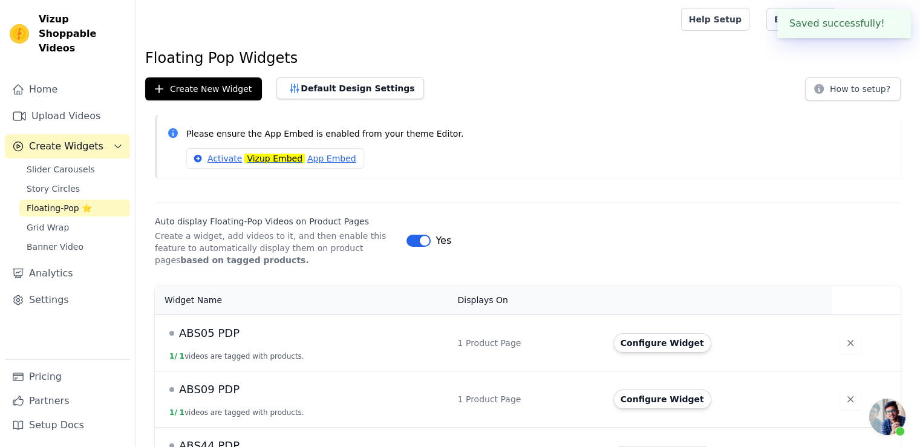
click at [418, 240] on button "Label" at bounding box center [418, 241] width 24 height 12
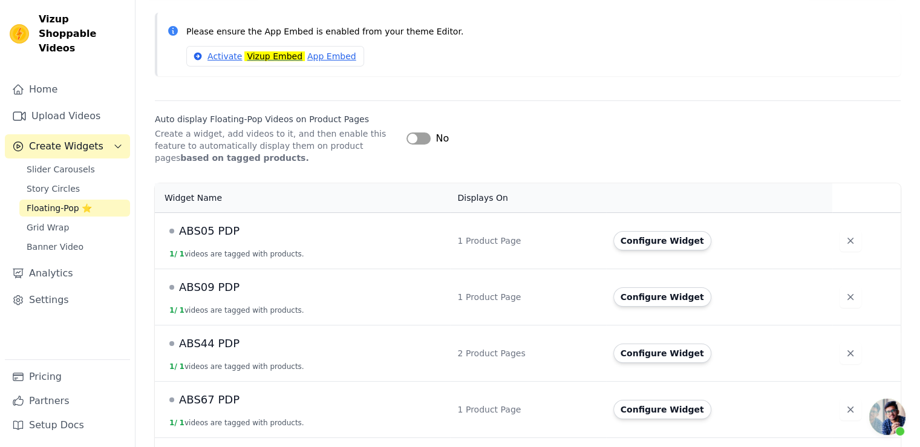
scroll to position [121, 0]
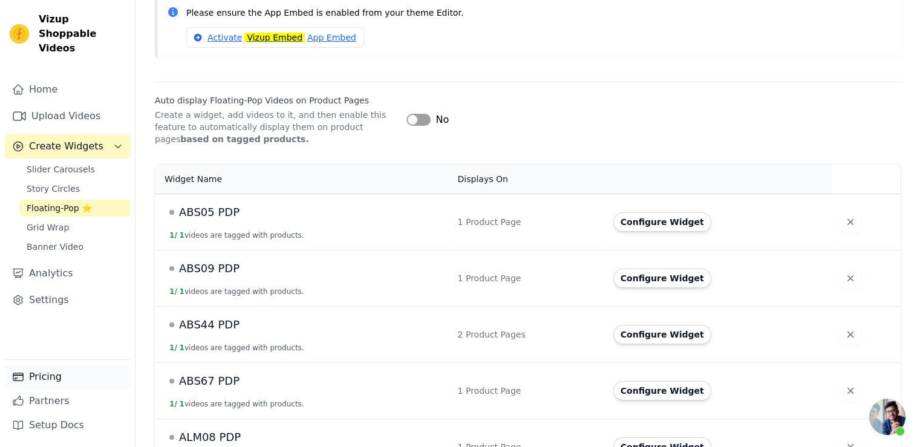
click at [29, 380] on link "Pricing" at bounding box center [67, 377] width 125 height 24
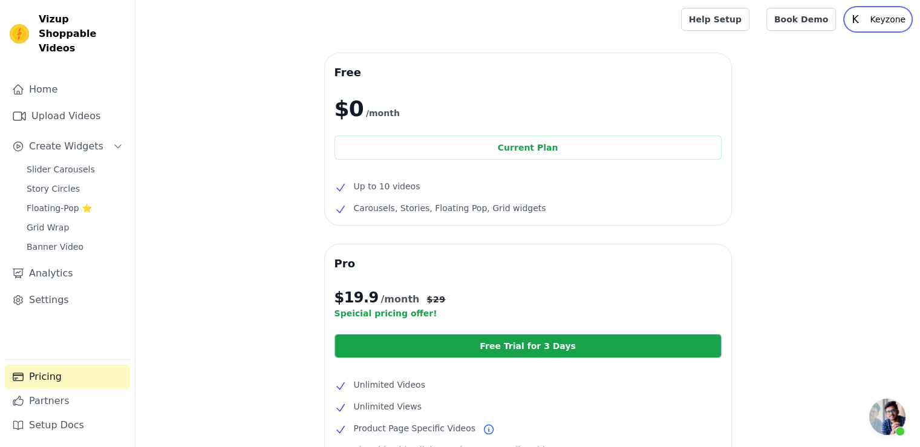
click at [878, 16] on p "Keyzone" at bounding box center [887, 19] width 45 height 22
click at [880, 184] on div "Free $0 /month Current Plan Up to 10 videos Carousels, Stories, Floating Pop, G…" at bounding box center [527, 366] width 784 height 626
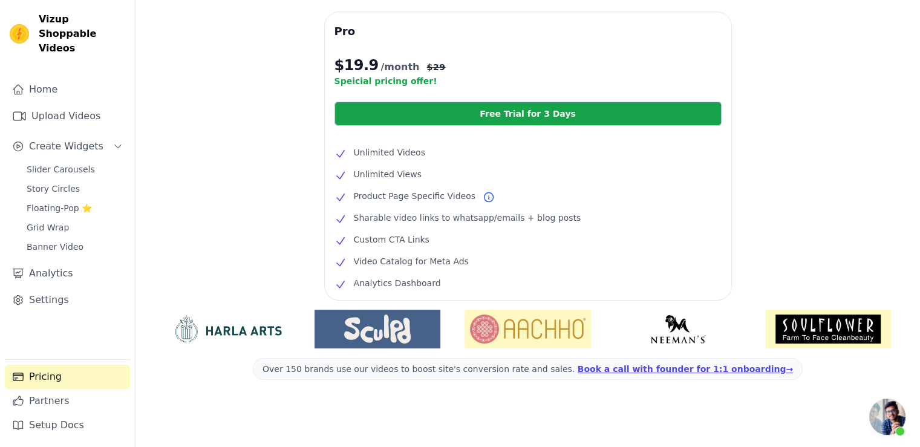
scroll to position [233, 0]
